Goal: Task Accomplishment & Management: Use online tool/utility

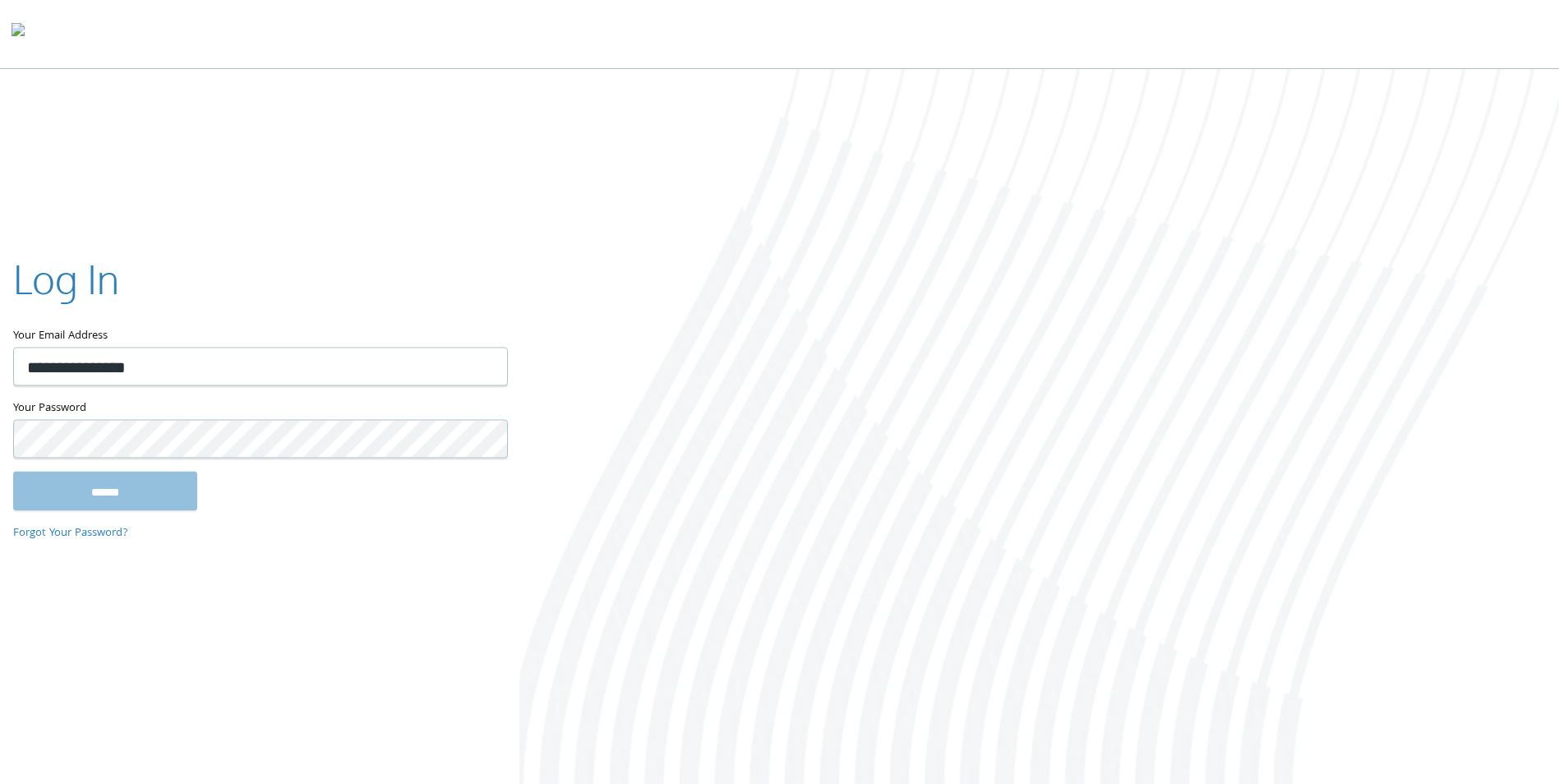
type input "**********"
click at [13, 472] on input "******" at bounding box center [105, 492] width 184 height 40
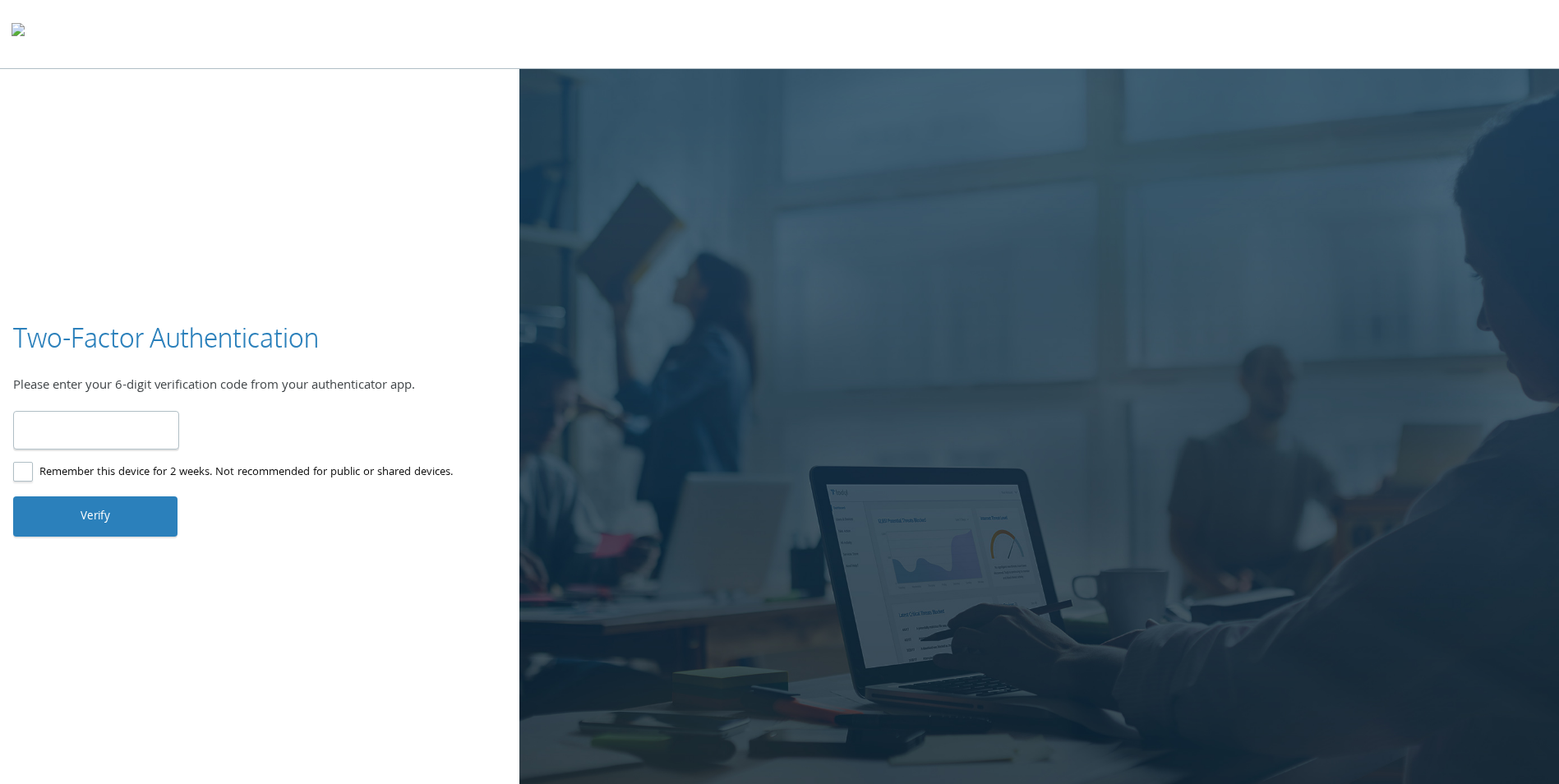
type input "******"
